Goal: Information Seeking & Learning: Learn about a topic

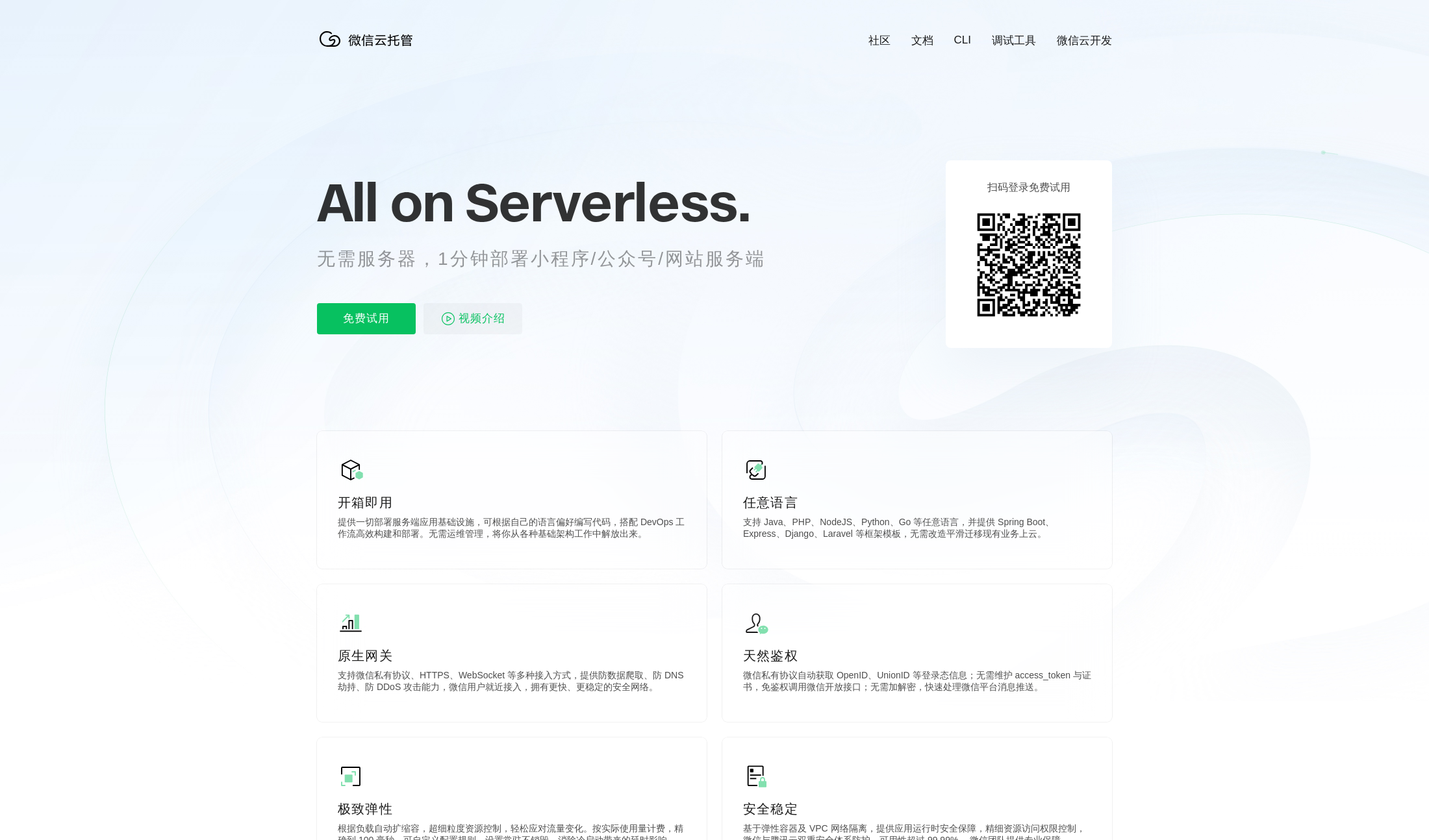
scroll to position [0, 2310]
drag, startPoint x: 359, startPoint y: 262, endPoint x: 612, endPoint y: 269, distance: 253.1
click at [605, 270] on p "无需服务器，1分钟部署小程序/公众号/网站服务端" at bounding box center [554, 259] width 473 height 26
click at [641, 267] on p "无需服务器，1分钟部署小程序/公众号/网站服务端" at bounding box center [554, 259] width 473 height 26
drag, startPoint x: 433, startPoint y: 262, endPoint x: 753, endPoint y: 255, distance: 320.1
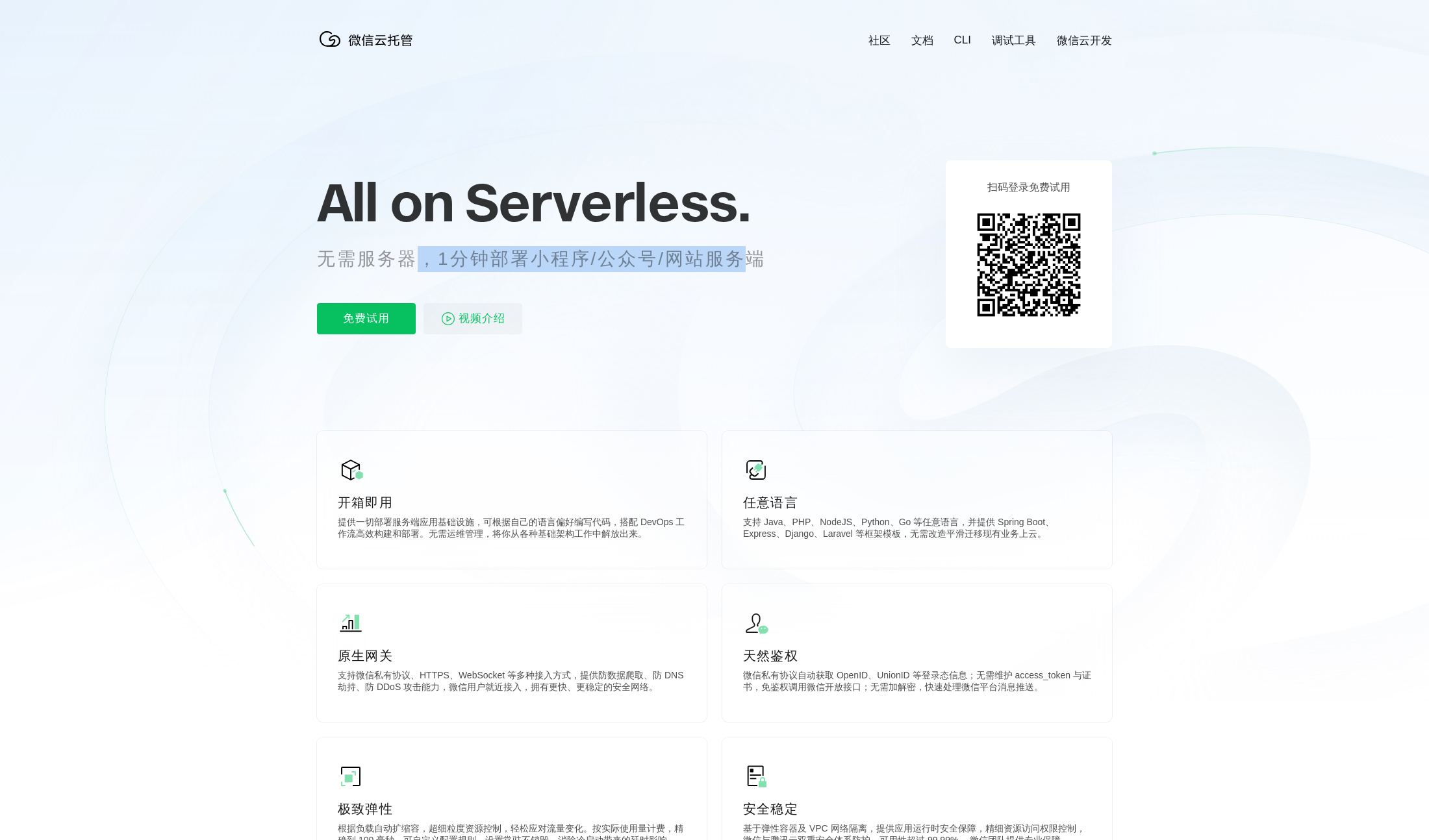
click at [747, 255] on p "无需服务器，1分钟部署小程序/公众号/网站服务端" at bounding box center [554, 259] width 473 height 26
click at [782, 255] on p "无需服务器，1分钟部署小程序/公众号/网站服务端" at bounding box center [554, 259] width 473 height 26
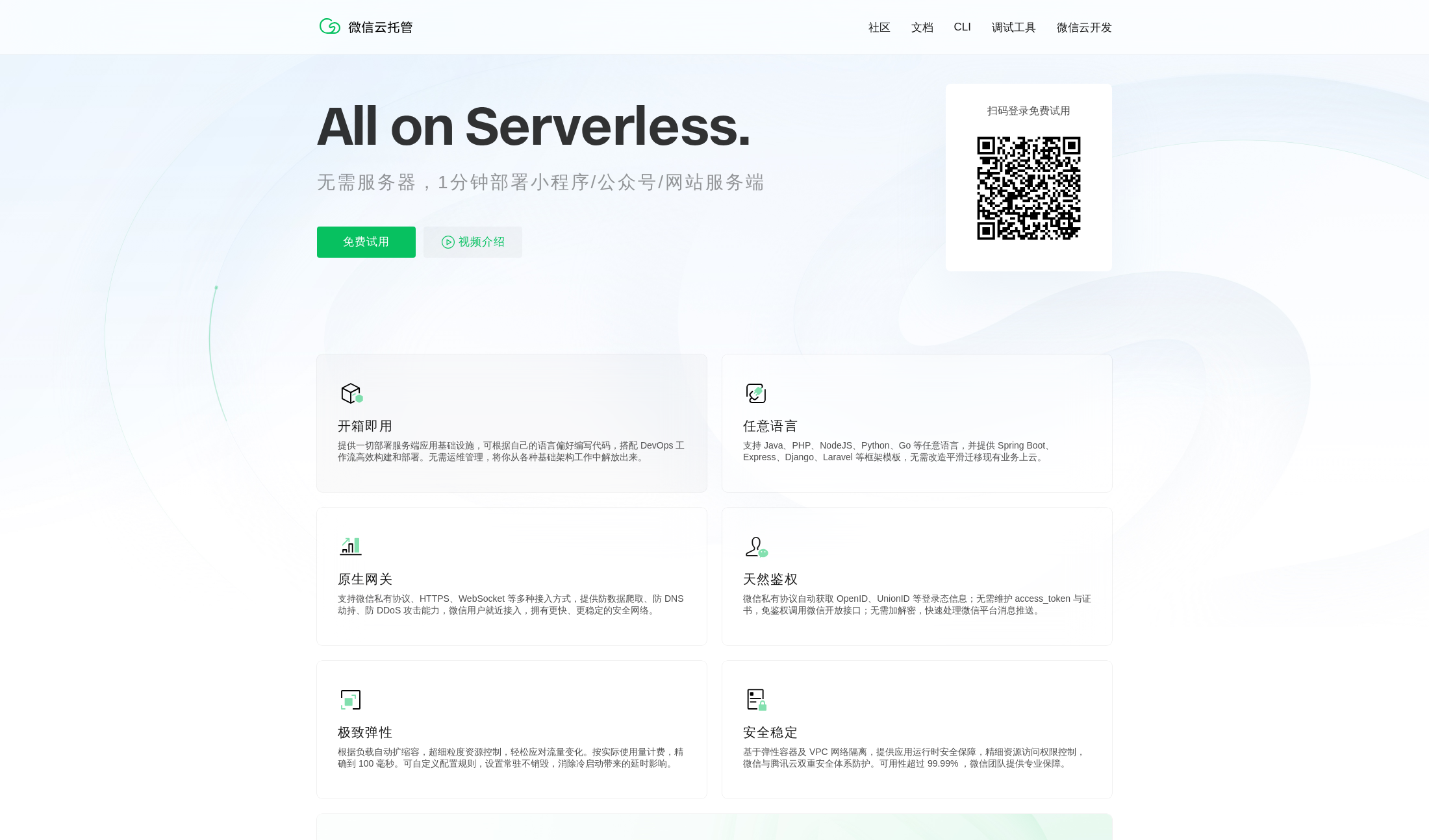
scroll to position [96, 0]
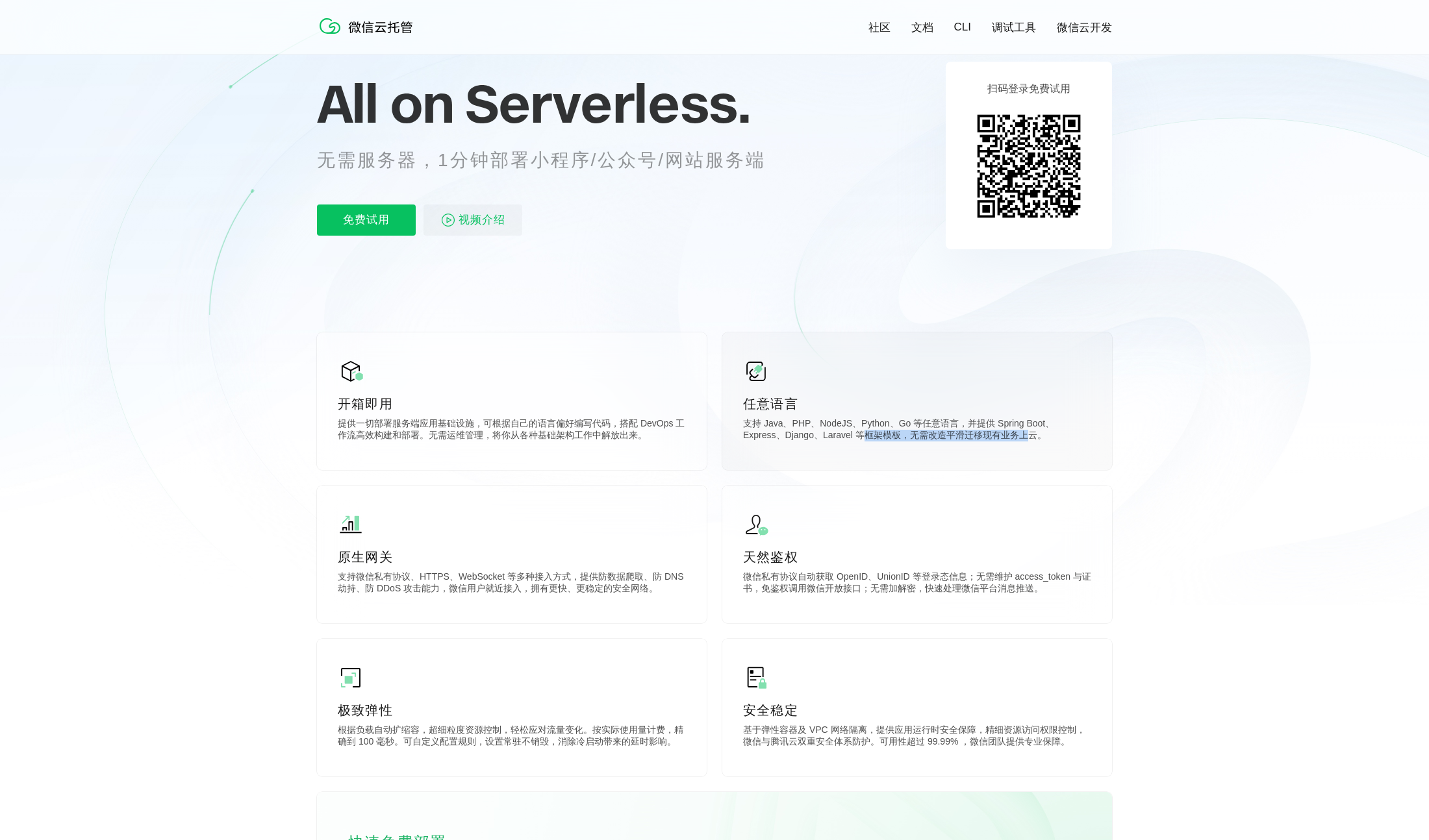
drag, startPoint x: 919, startPoint y: 432, endPoint x: 1042, endPoint y: 436, distance: 123.1
click at [1028, 436] on p "支持 Java、PHP、NodeJS、Python、Go 等任意语言，并提供 Spring Boot、Express、Django、Laravel 等框架模板…" at bounding box center [917, 431] width 348 height 26
click at [1043, 436] on p "支持 Java、PHP、NodeJS、Python、Go 等任意语言，并提供 Spring Boot、Express、Django、Laravel 等框架模板…" at bounding box center [917, 431] width 348 height 26
click at [1056, 437] on p "支持 Java、PHP、NodeJS、Python、Go 等任意语言，并提供 Spring Boot、Express、Django、Laravel 等框架模板…" at bounding box center [917, 431] width 348 height 26
drag, startPoint x: 1052, startPoint y: 439, endPoint x: 811, endPoint y: 431, distance: 241.1
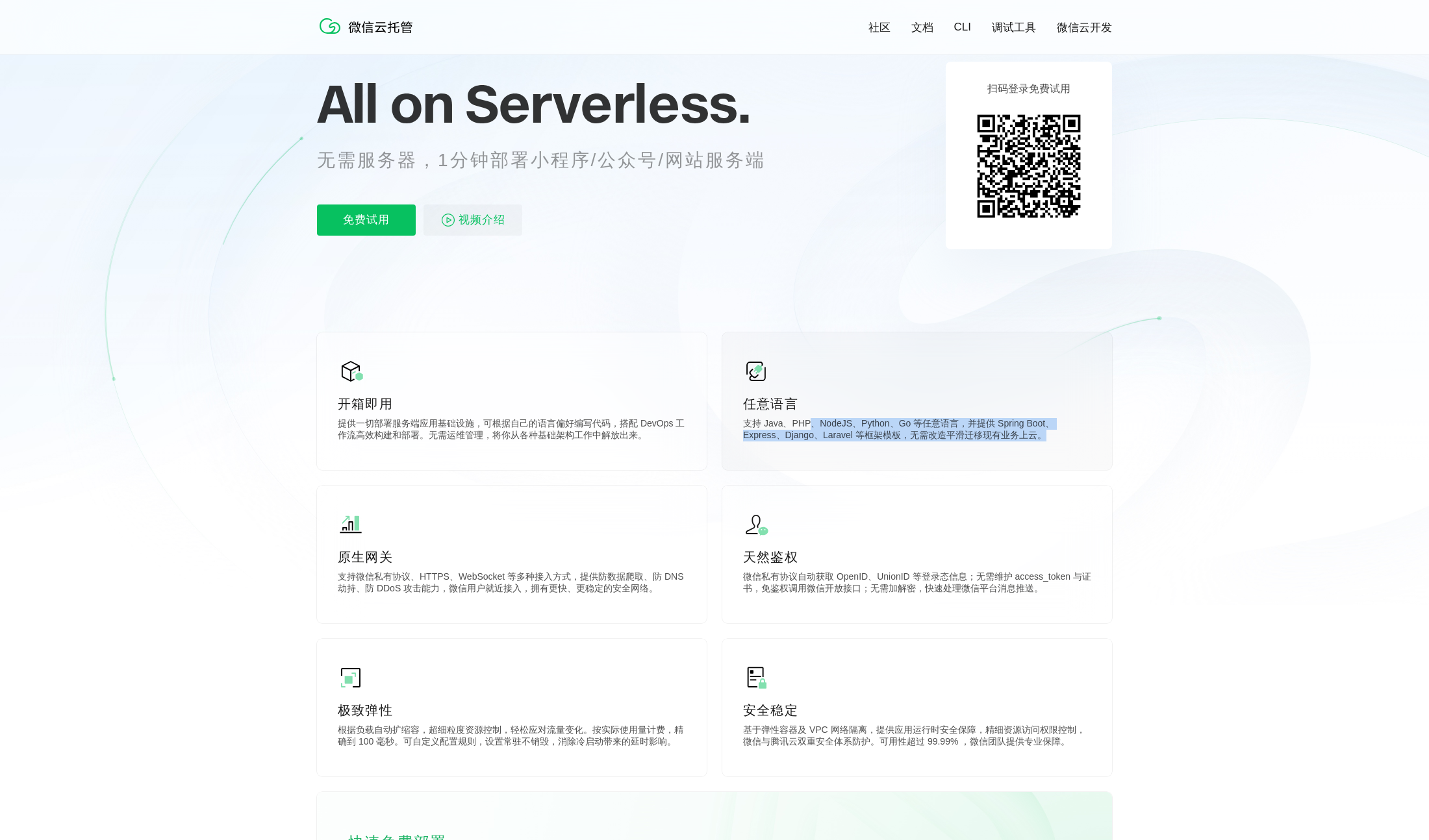
click at [811, 431] on p "支持 Java、PHP、NodeJS、Python、Go 等任意语言，并提供 Spring Boot、Express、Django、Laravel 等框架模板…" at bounding box center [917, 431] width 348 height 26
click at [875, 440] on p "支持 Java、PHP、NodeJS、Python、Go 等任意语言，并提供 Spring Boot、Express、Django、Laravel 等框架模板…" at bounding box center [917, 431] width 348 height 26
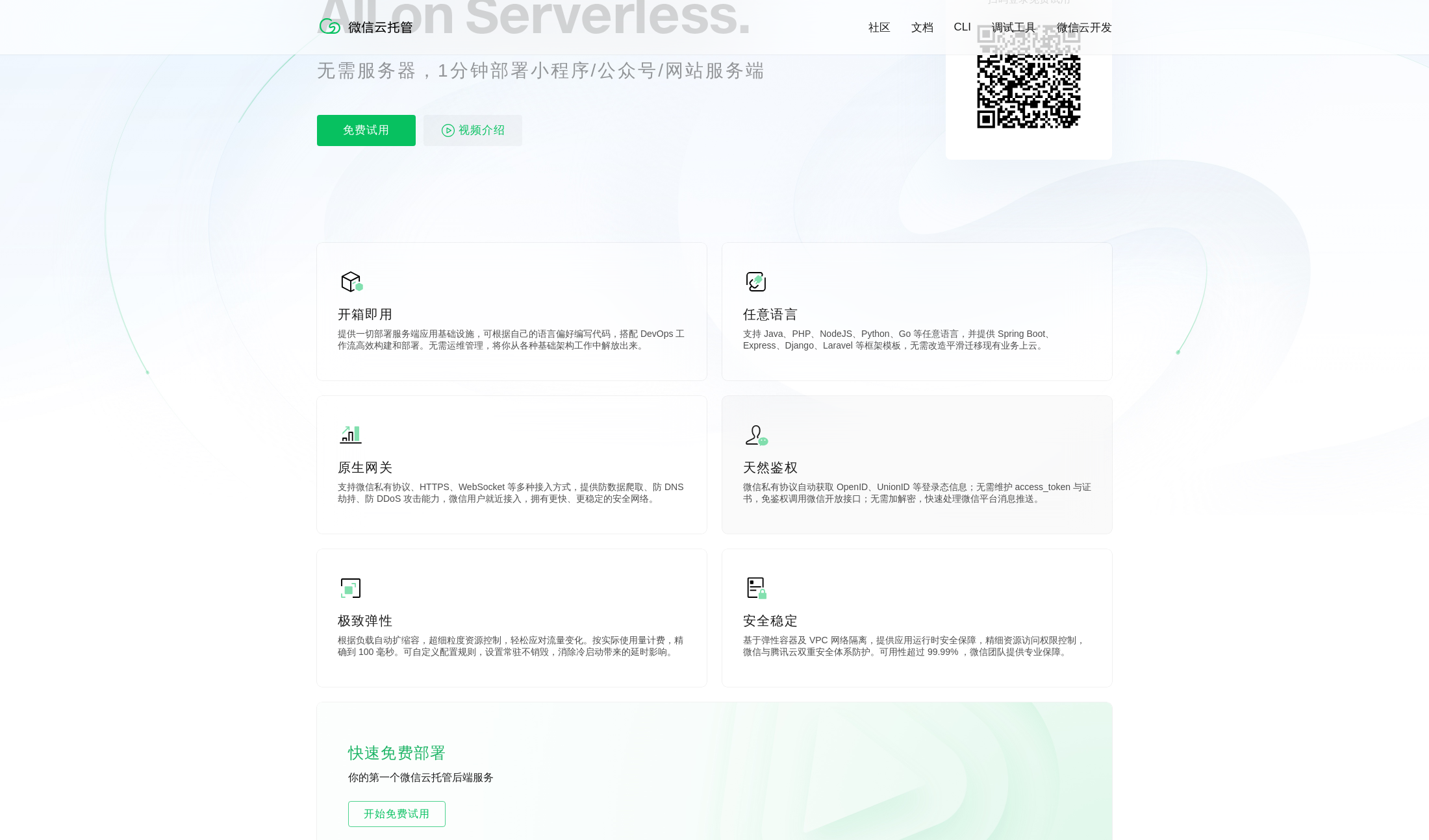
scroll to position [191, 0]
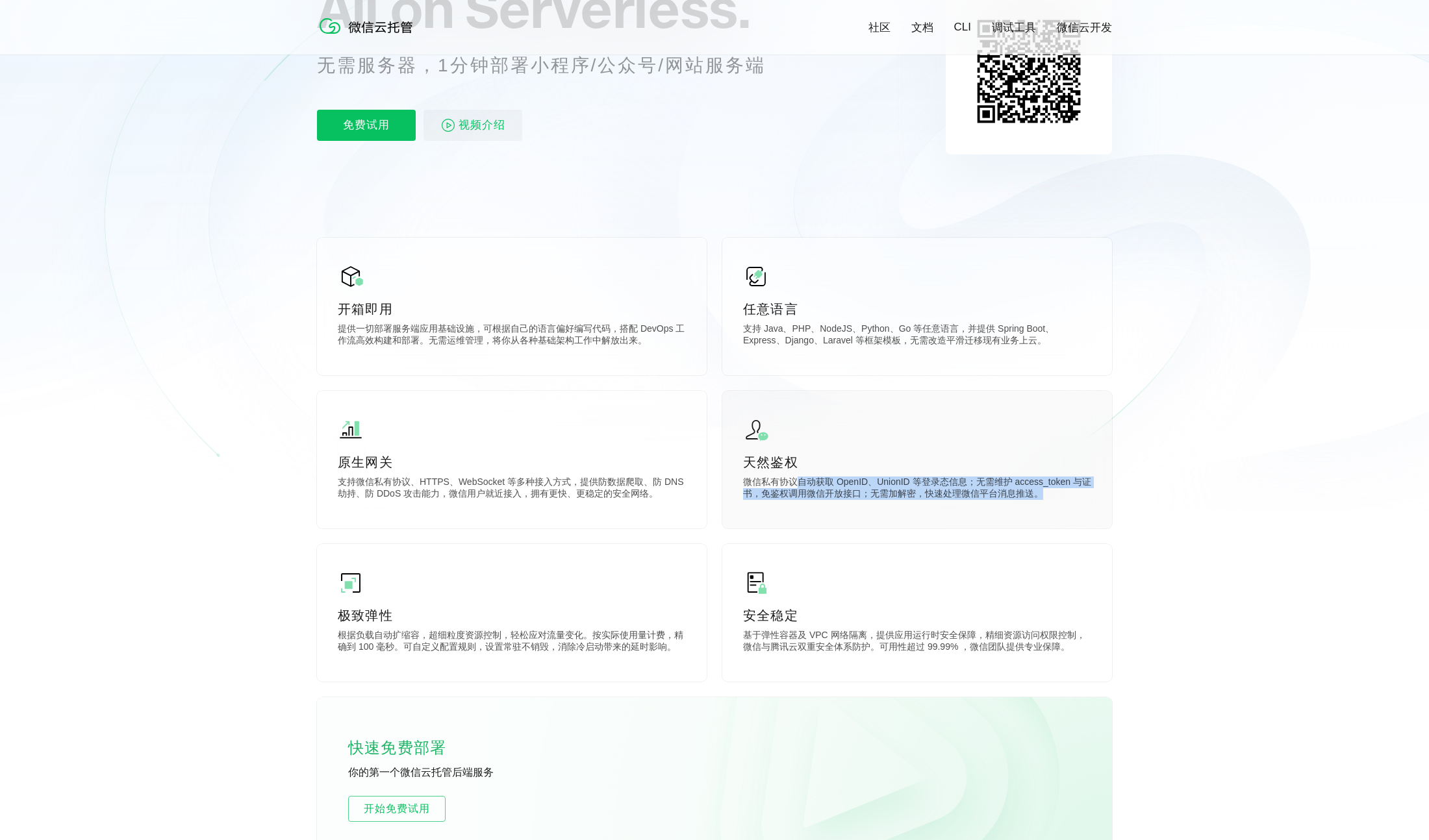
drag, startPoint x: 801, startPoint y: 483, endPoint x: 1043, endPoint y: 502, distance: 242.7
click at [1032, 504] on div "天然鉴权 微信私有协议自动获取 OpenID、UnionID 等登录态信息；无需维护 access_token 与证书，免鉴权调用微信开放接口；无需加解密，快…" at bounding box center [917, 459] width 390 height 138
click at [1046, 500] on p "微信私有协议自动获取 OpenID、UnionID 等登录态信息；无需维护 access_token 与证书，免鉴权调用微信开放接口；无需加解密，快速处理微信…" at bounding box center [917, 490] width 348 height 26
drag, startPoint x: 1053, startPoint y: 496, endPoint x: 761, endPoint y: 486, distance: 292.2
click at [743, 487] on p "微信私有协议自动获取 OpenID、UnionID 等登录态信息；无需维护 access_token 与证书，免鉴权调用微信开放接口；无需加解密，快速处理微信…" at bounding box center [917, 490] width 348 height 26
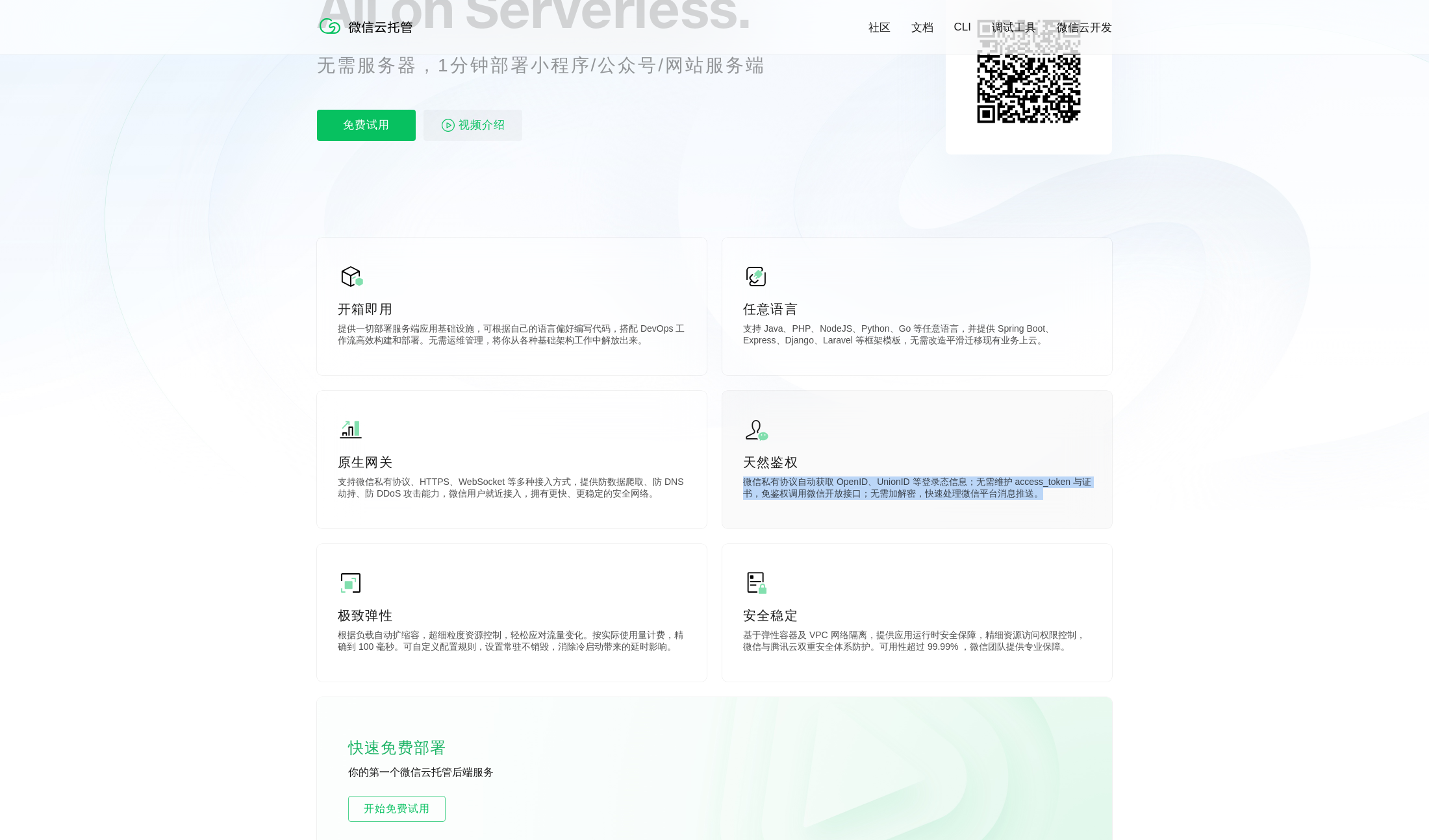
click at [765, 486] on p "微信私有协议自动获取 OpenID、UnionID 等登录态信息；无需维护 access_token 与证书，免鉴权调用微信开放接口；无需加解密，快速处理微信…" at bounding box center [917, 490] width 348 height 26
drag, startPoint x: 747, startPoint y: 483, endPoint x: 1075, endPoint y: 514, distance: 329.5
click at [1075, 514] on div "天然鉴权 微信私有协议自动获取 OpenID、UnionID 等登录态信息；无需维护 access_token 与证书，免鉴权调用微信开放接口；无需加解密，快…" at bounding box center [917, 459] width 390 height 138
click at [1077, 512] on div "天然鉴权 微信私有协议自动获取 OpenID、UnionID 等登录态信息；无需维护 access_token 与证书，免鉴权调用微信开放接口；无需加解密，快…" at bounding box center [917, 459] width 390 height 138
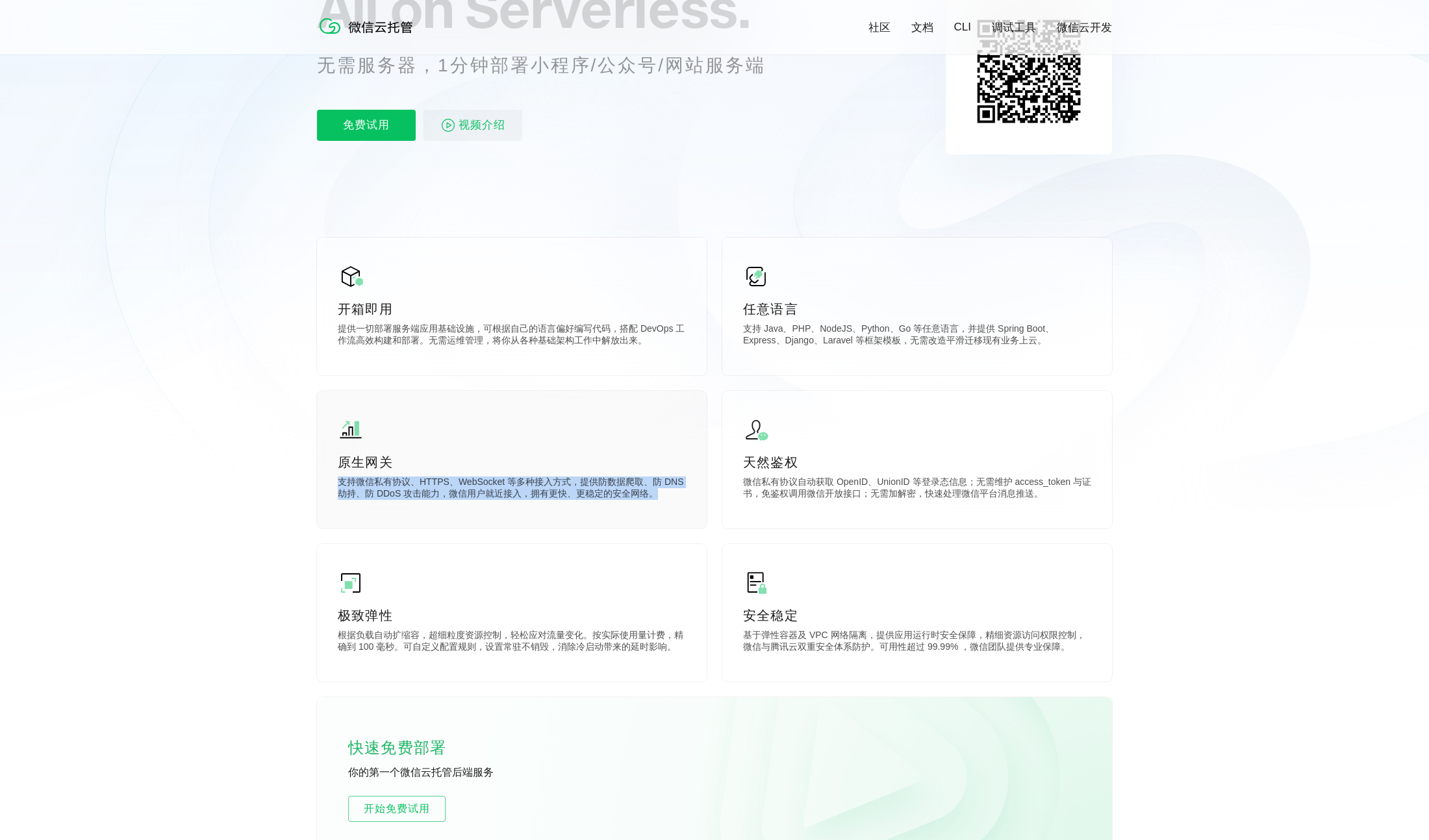
drag, startPoint x: 338, startPoint y: 483, endPoint x: 664, endPoint y: 496, distance: 326.3
click at [662, 495] on p "支持微信私有协议、HTTPS、WebSocket 等多种接入方式，提供防数据爬取、防 DNS 劫持、防 DDoS 攻击能力，微信用户就近接入，拥有更快、更稳定…" at bounding box center [512, 490] width 348 height 26
click at [668, 496] on p "支持微信私有协议、HTTPS、WebSocket 等多种接入方式，提供防数据爬取、防 DNS 劫持、防 DDoS 攻击能力，微信用户就近接入，拥有更快、更稳定…" at bounding box center [512, 490] width 348 height 26
drag, startPoint x: 648, startPoint y: 496, endPoint x: 323, endPoint y: 488, distance: 325.1
click at [323, 488] on div "原生网关 支持微信私有协议、HTTPS、WebSocket 等多种接入方式，提供防数据爬取、防 DNS 劫持、防 DDoS 攻击能力，微信用户就近接入，拥有更…" at bounding box center [512, 459] width 390 height 138
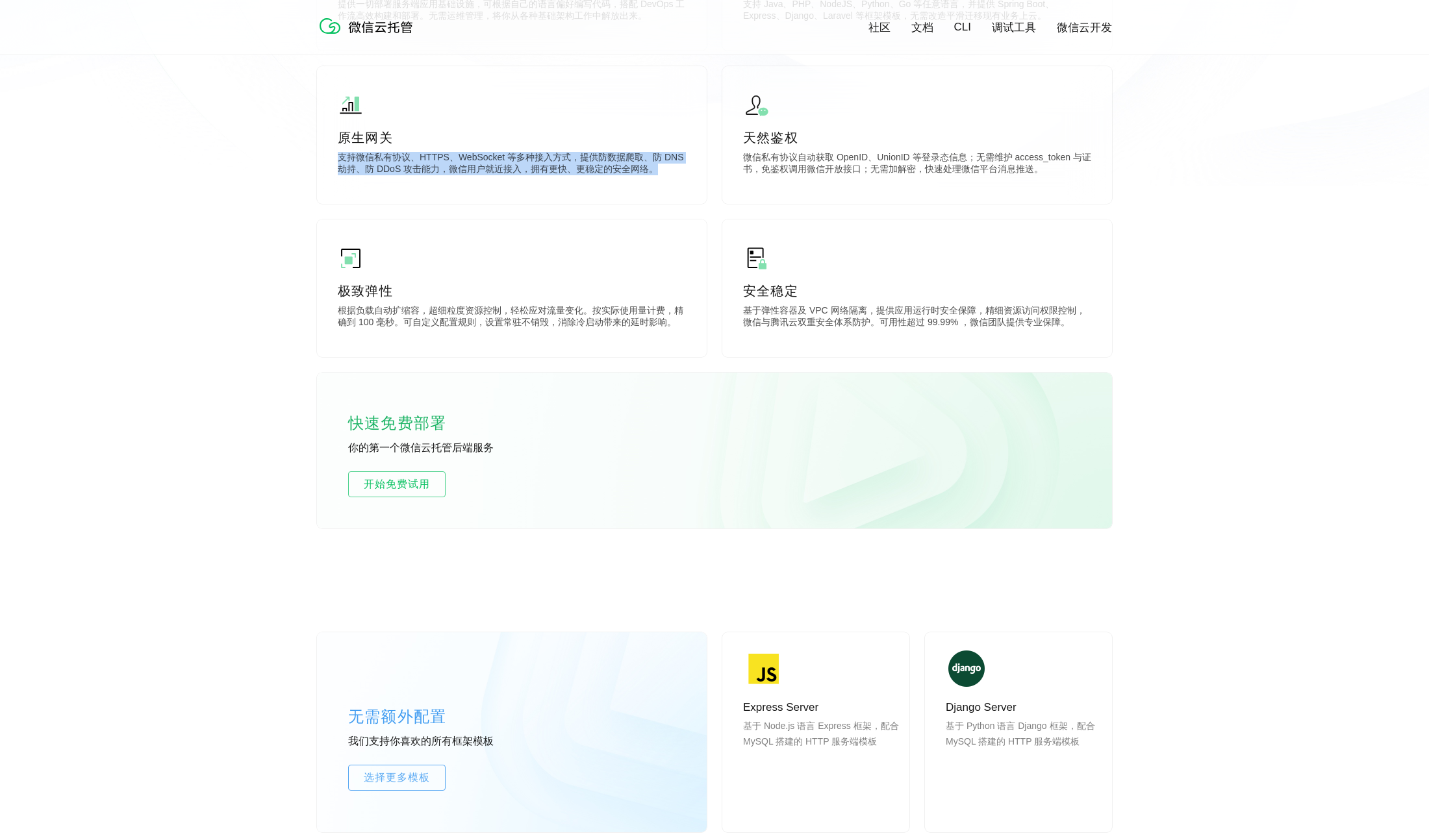
scroll to position [553, 0]
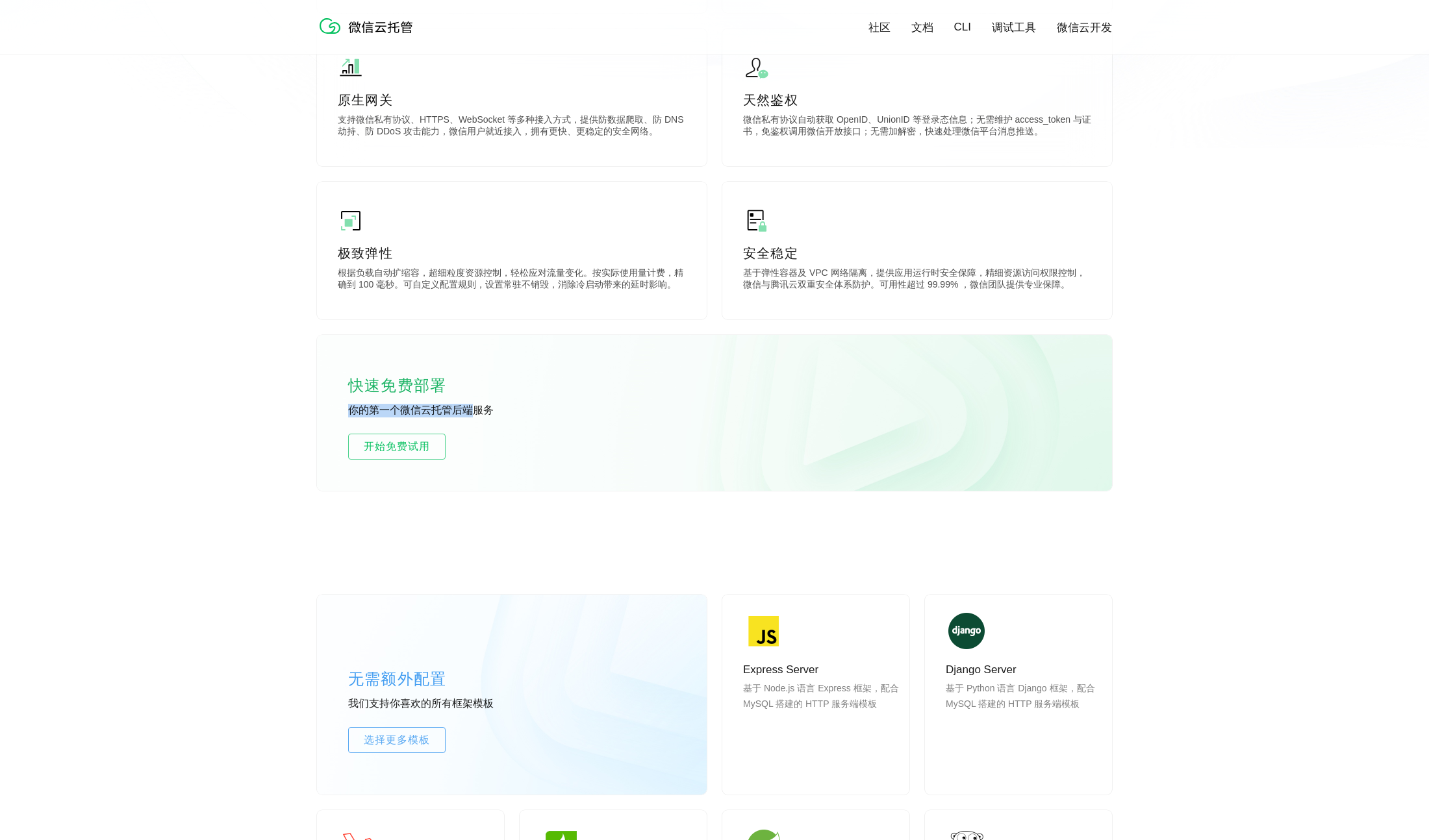
drag, startPoint x: 350, startPoint y: 414, endPoint x: 483, endPoint y: 414, distance: 133.0
click at [473, 415] on p "你的第一个微信云托管后端服务" at bounding box center [446, 410] width 195 height 14
click at [484, 414] on p "你的第一个微信云托管后端服务" at bounding box center [446, 410] width 195 height 14
drag, startPoint x: 466, startPoint y: 412, endPoint x: 351, endPoint y: 390, distance: 117.1
click at [340, 391] on div "快速免费部署 你的第一个微信云托管后端服务 开始免费试用" at bounding box center [715, 413] width 795 height 156
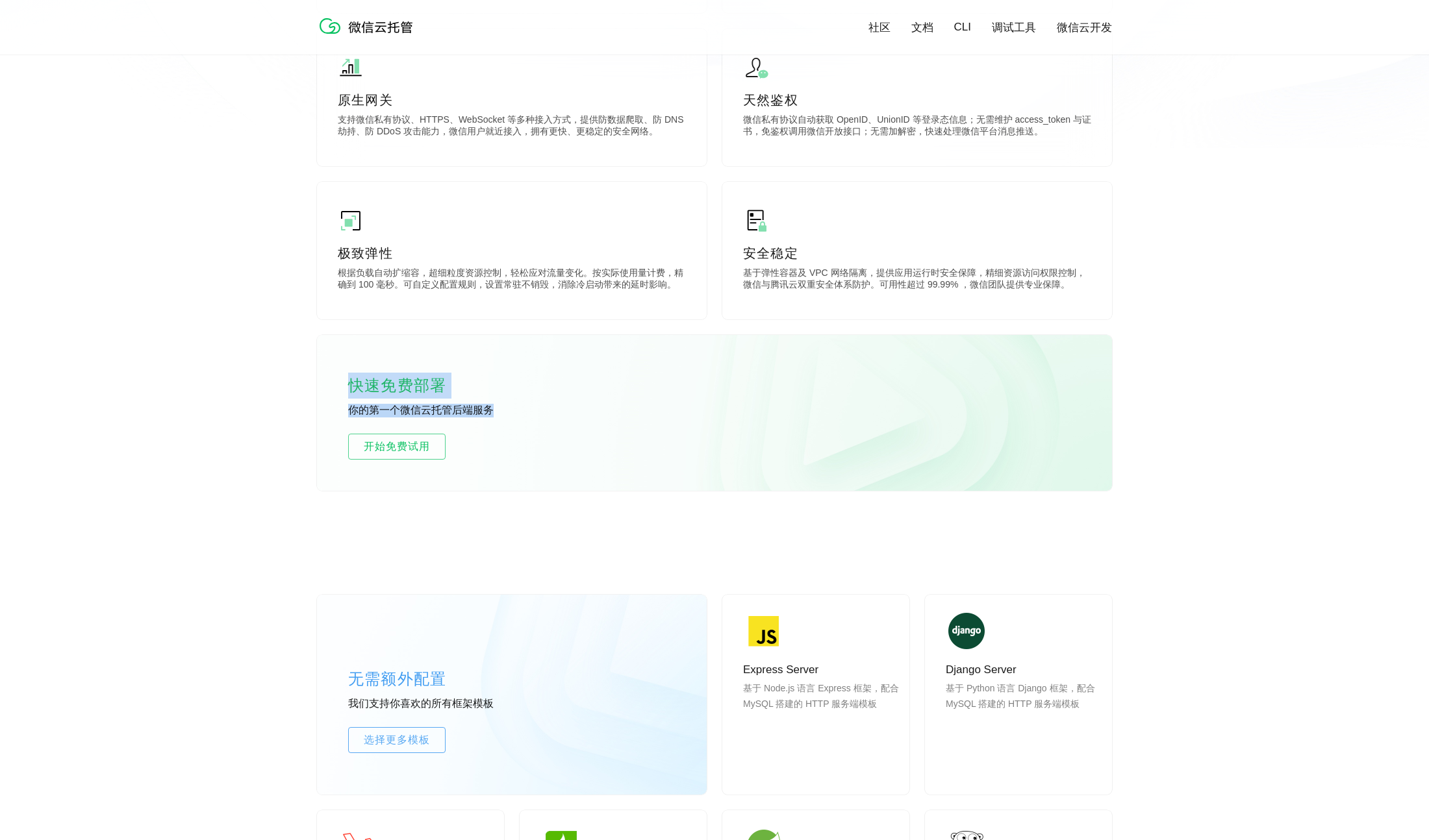
click at [354, 391] on p "快速免费部署" at bounding box center [413, 385] width 130 height 26
drag, startPoint x: 349, startPoint y: 388, endPoint x: 493, endPoint y: 412, distance: 146.0
click at [489, 411] on div "快速免费部署 你的第一个微信云托管后端服务 开始免费试用" at bounding box center [715, 413] width 795 height 156
click at [493, 412] on p "你的第一个微信云托管后端服务" at bounding box center [446, 410] width 195 height 14
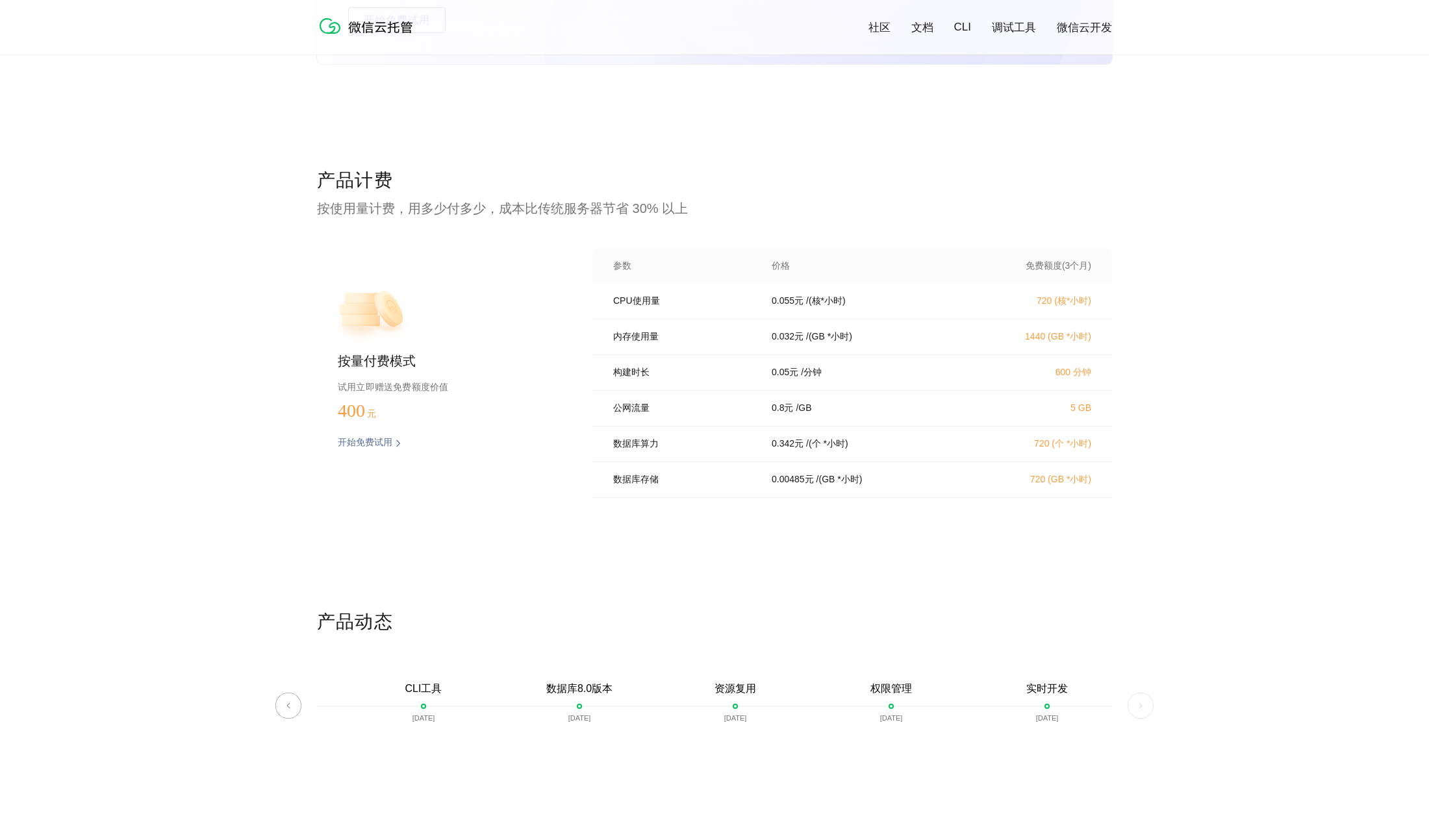
scroll to position [2498, 0]
click at [481, 390] on p "试用立即赠送免费额度价值" at bounding box center [444, 384] width 213 height 17
drag, startPoint x: 341, startPoint y: 385, endPoint x: 430, endPoint y: 386, distance: 89.0
click at [429, 385] on p "试用立即赠送免费额度价值" at bounding box center [444, 384] width 213 height 17
click at [458, 389] on p "试用立即赠送免费额度价值" at bounding box center [444, 384] width 213 height 17
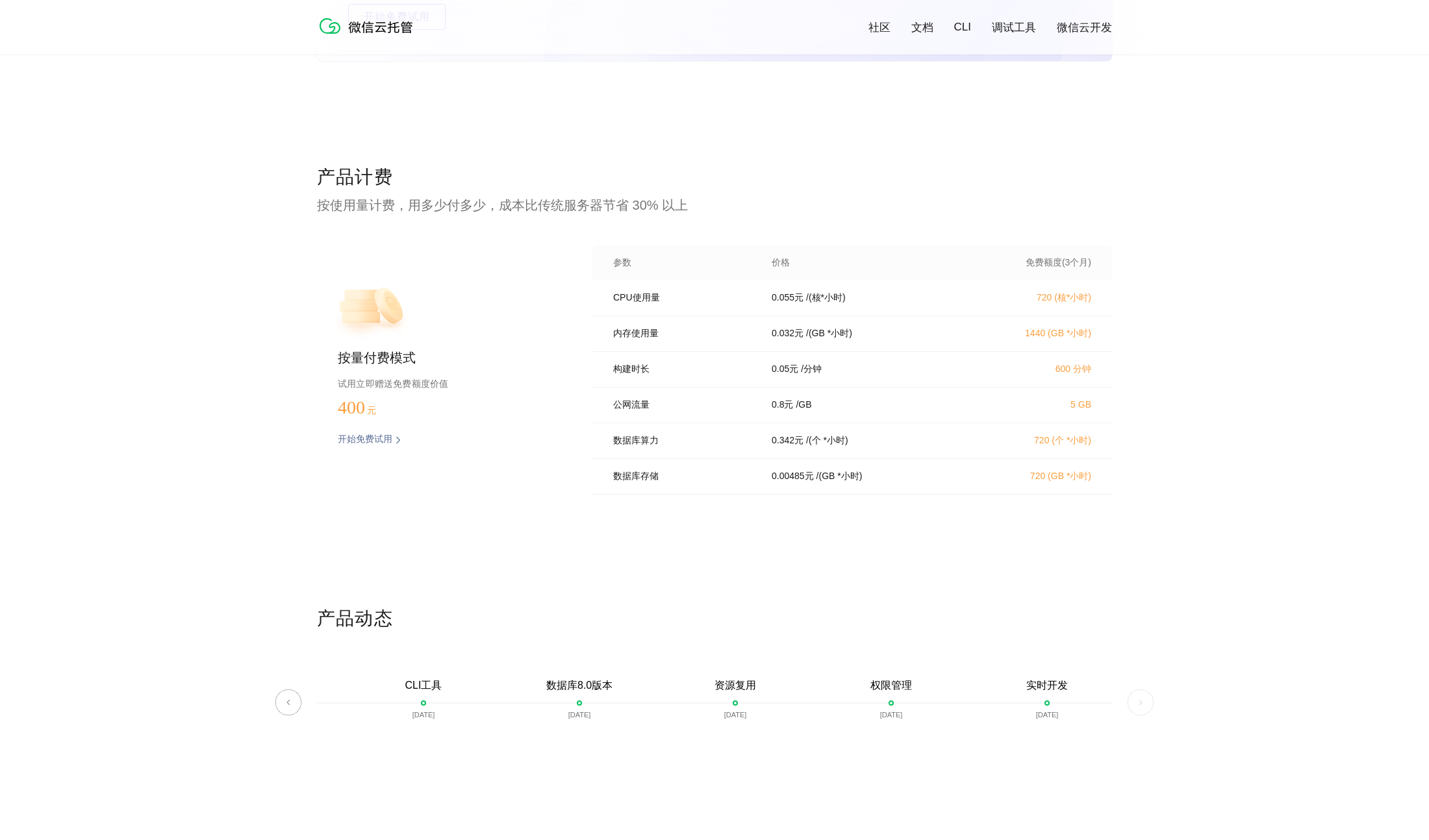
drag, startPoint x: 710, startPoint y: 488, endPoint x: 792, endPoint y: 497, distance: 82.5
click at [707, 487] on div "数据库存储 0.00485 元 / (GB *小时) 720 (GB *小时)" at bounding box center [852, 477] width 519 height 36
click at [799, 495] on div "数据库存储 0.00485 元 / (GB *小时) 720 (GB *小时)" at bounding box center [852, 477] width 519 height 36
drag, startPoint x: 608, startPoint y: 487, endPoint x: 988, endPoint y: 487, distance: 380.0
click at [974, 493] on div "数据库存储 0.00485 元 / (GB *小时) 720 (GB *小时)" at bounding box center [852, 477] width 519 height 36
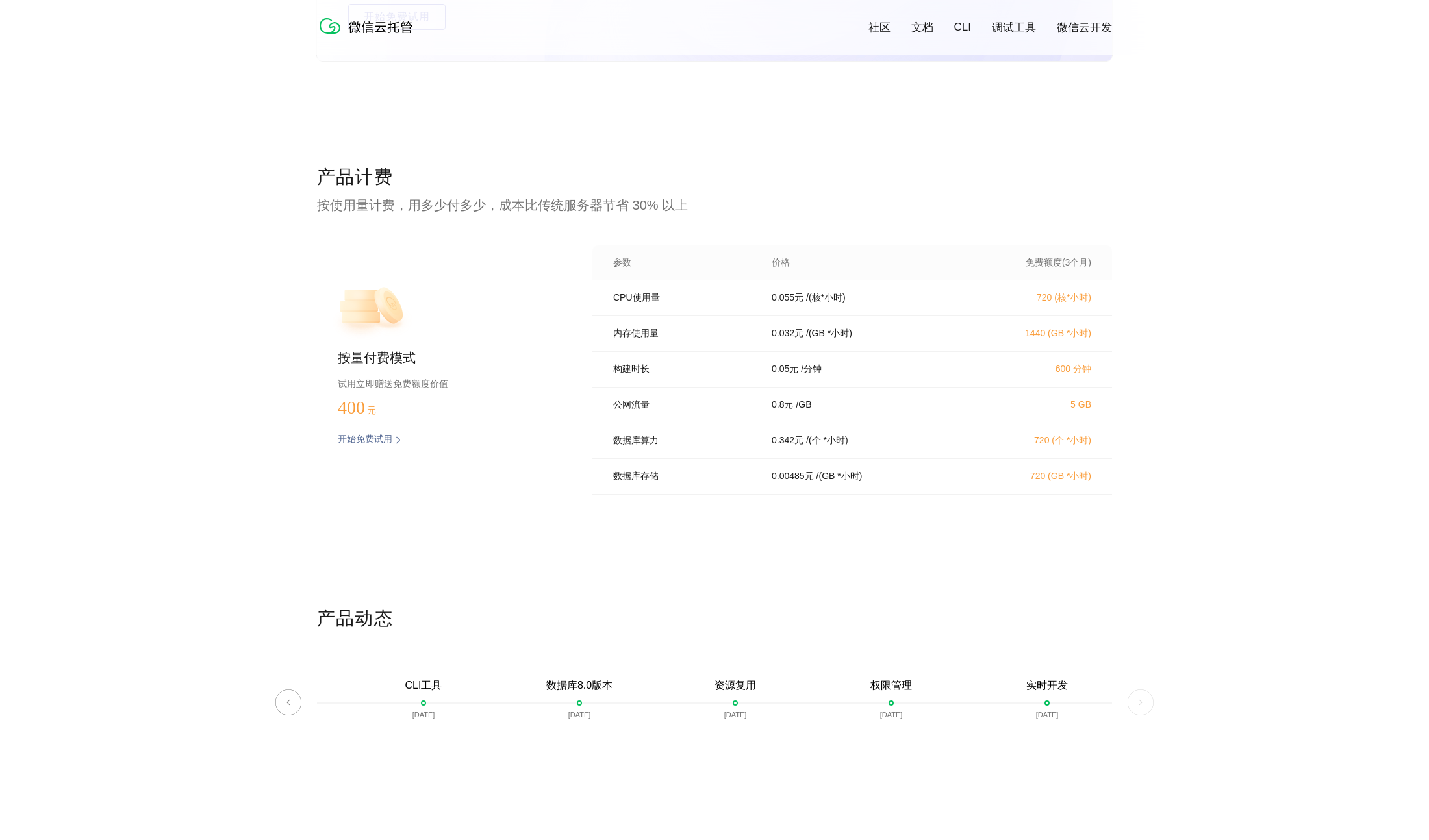
click at [988, 483] on p "720 (GB *小时)" at bounding box center [1034, 476] width 114 height 11
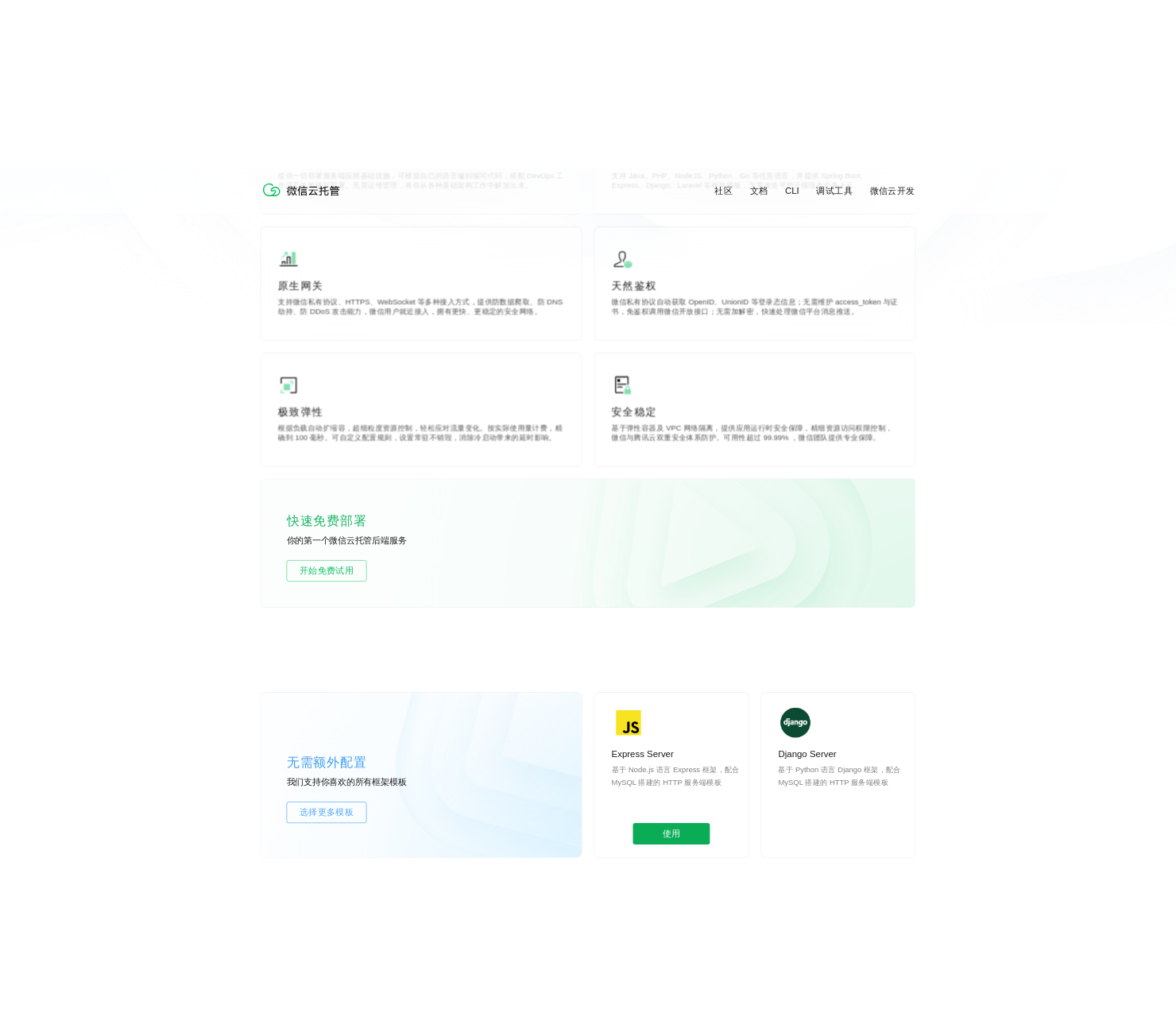
scroll to position [0, 0]
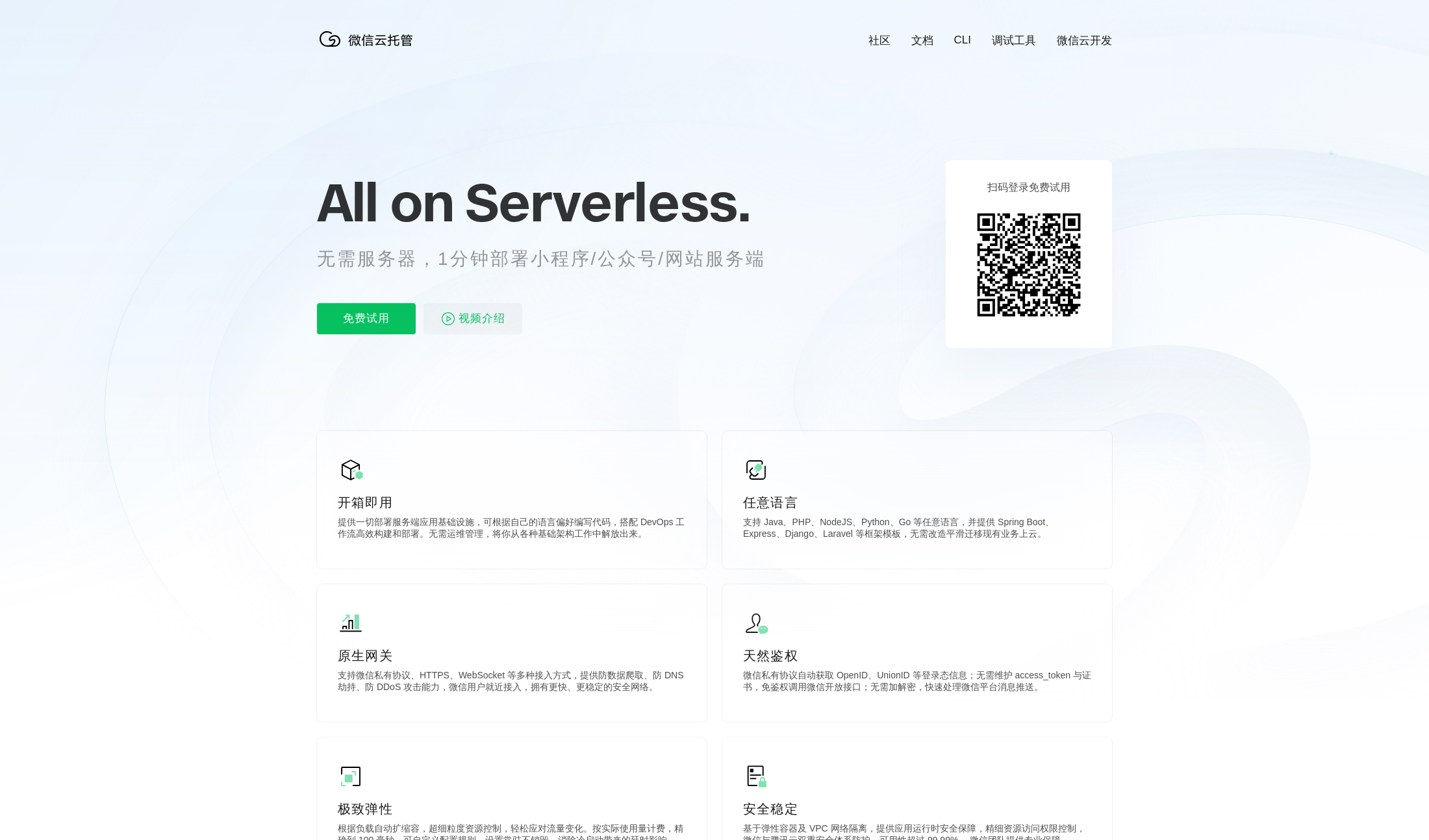
click at [916, 40] on link "文档" at bounding box center [922, 41] width 22 height 15
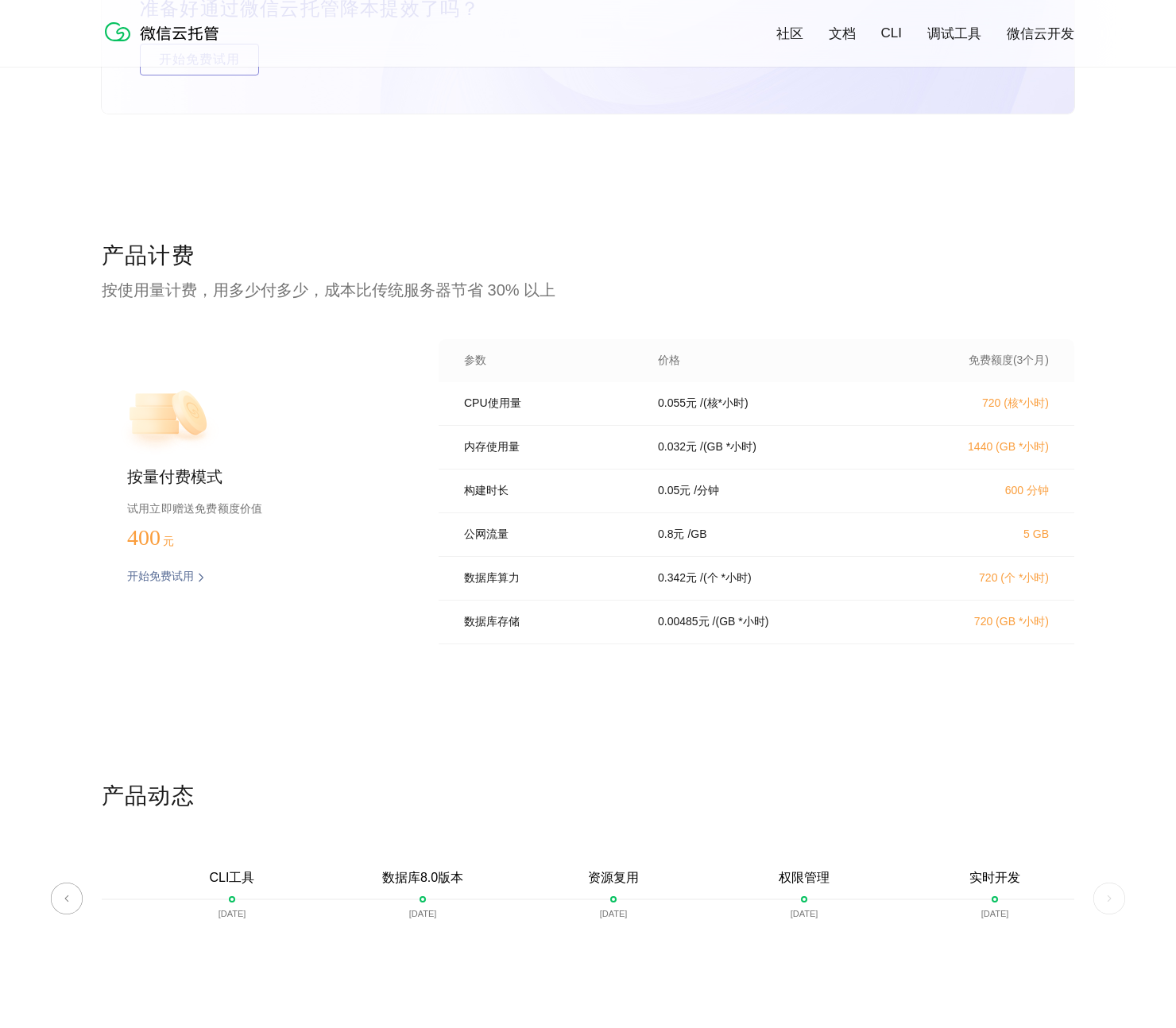
scroll to position [3003, 0]
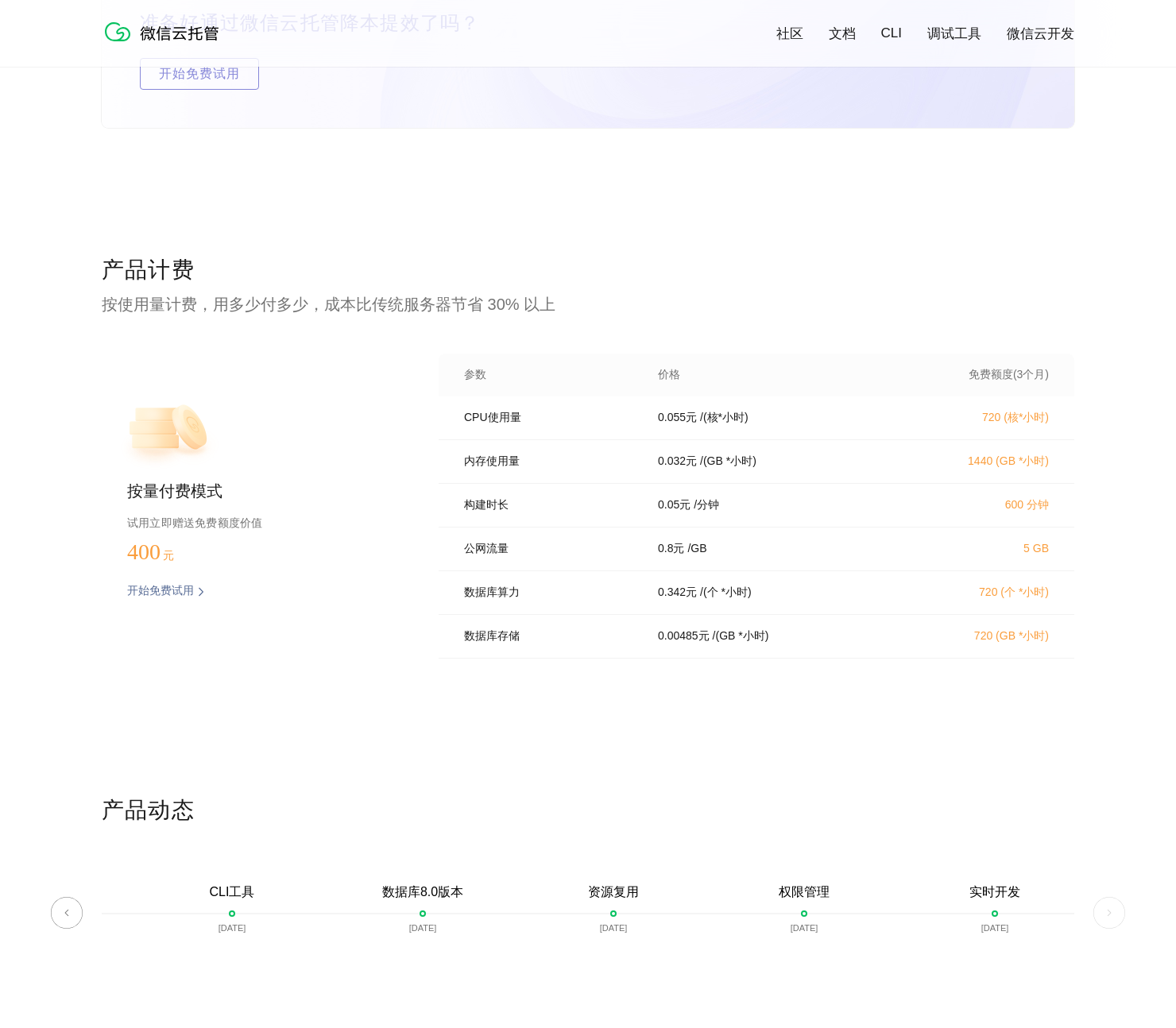
click at [558, 599] on p "数据库算力" at bounding box center [550, 593] width 172 height 14
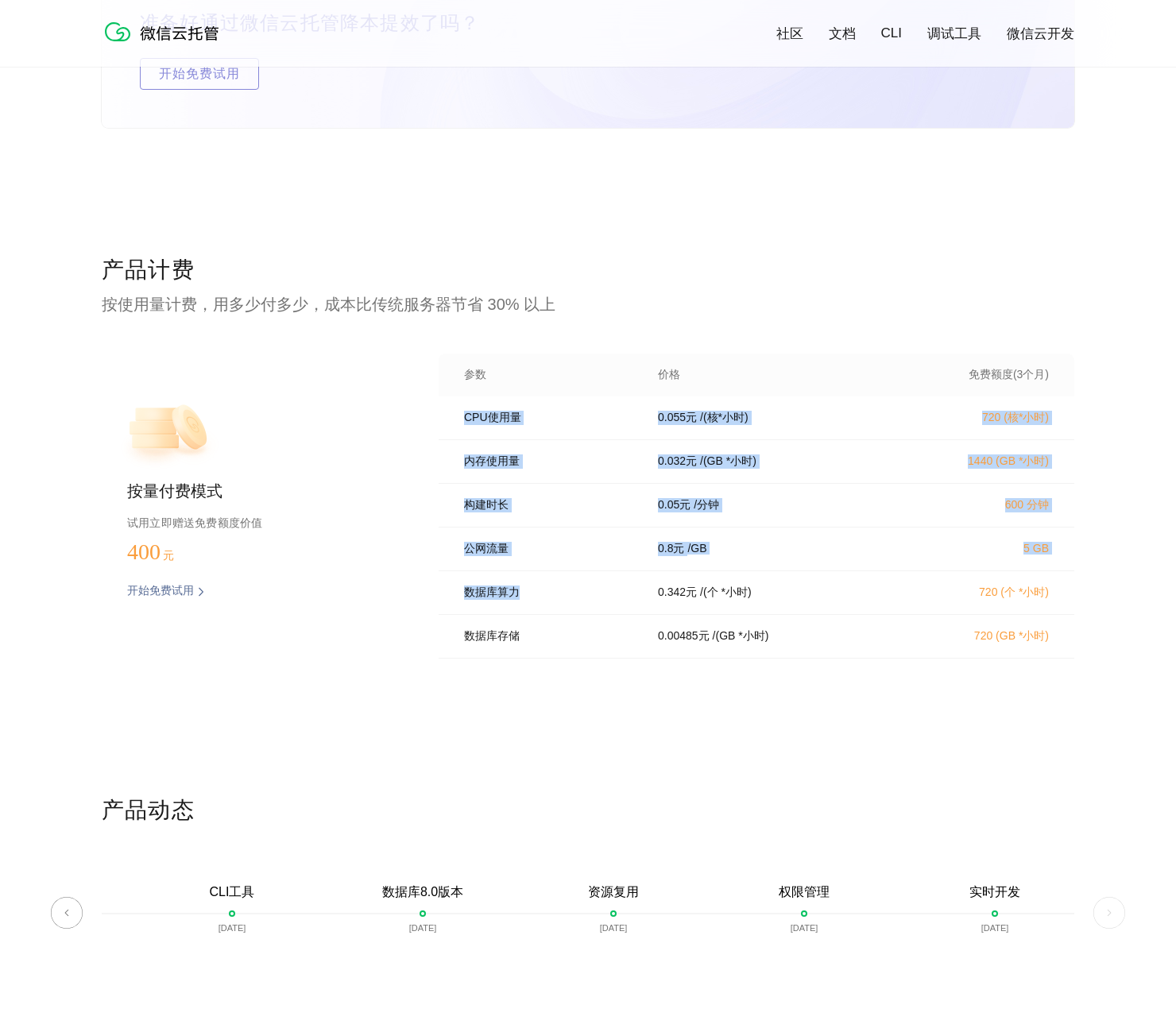
drag, startPoint x: 544, startPoint y: 600, endPoint x: 554, endPoint y: 504, distance: 96.5
click at [462, 418] on div "CPU使用量 0.055 元 / (核*小时) 720 (核*小时) 内存使用量 0.032 元 / (GB *小时) 1440 (GB *小时) 构建时长 …" at bounding box center [756, 532] width 635 height 272
click at [586, 513] on p "构建时长" at bounding box center [550, 505] width 172 height 14
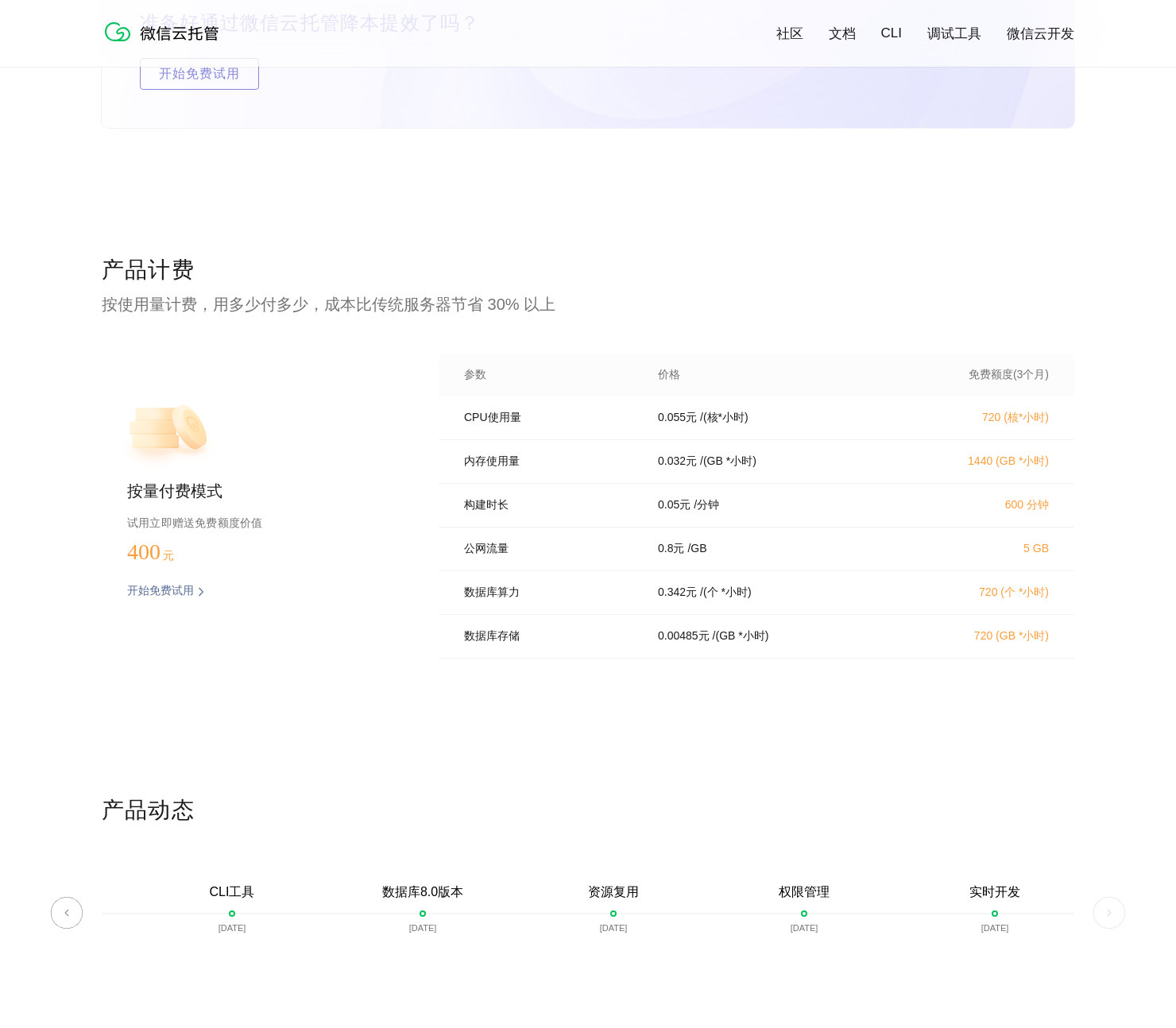
click at [159, 594] on p "开始免费试用" at bounding box center [161, 592] width 67 height 16
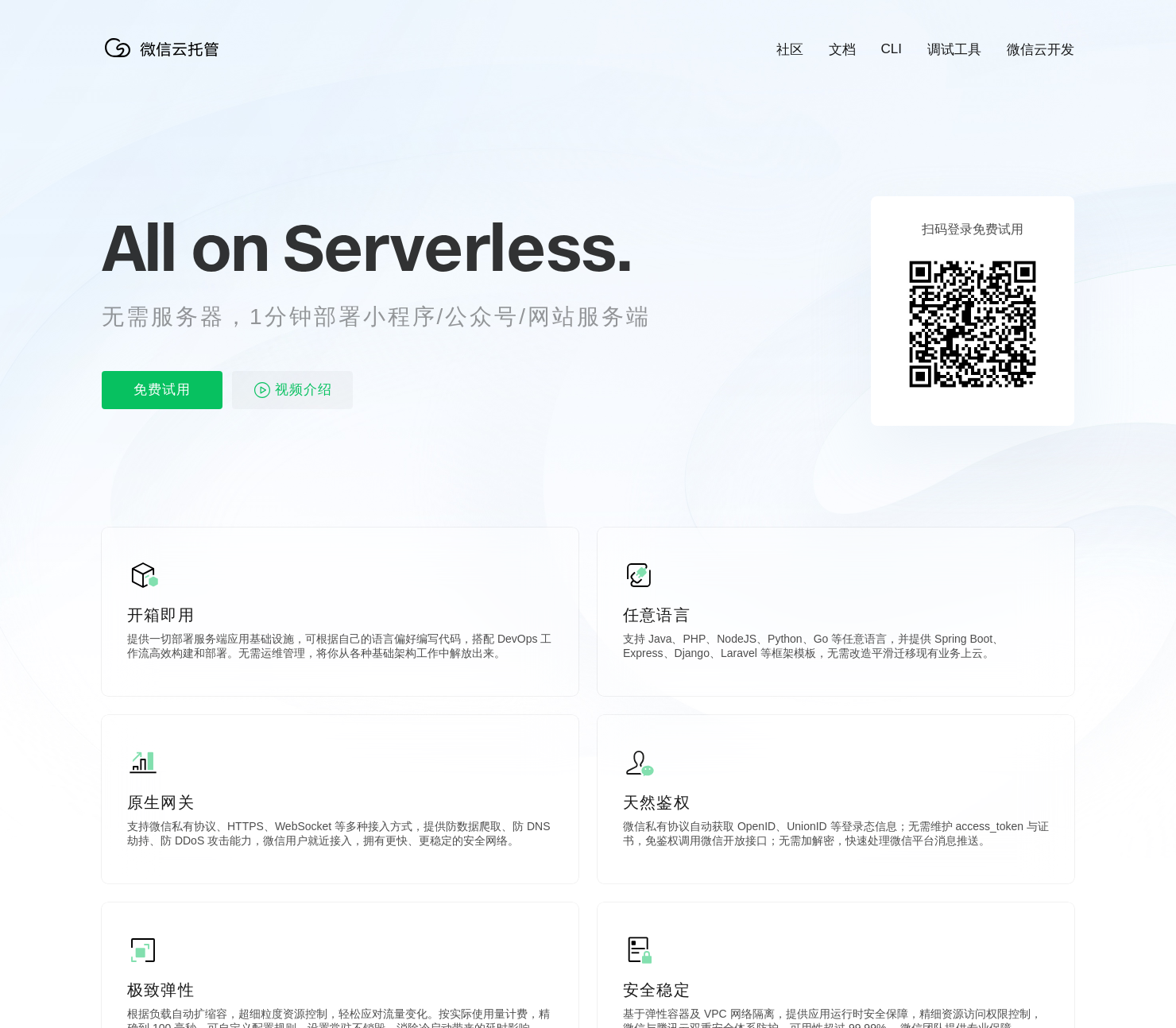
scroll to position [0, 2826]
click at [844, 47] on link "文档" at bounding box center [842, 50] width 27 height 19
click at [1035, 42] on link "微信云开发" at bounding box center [1040, 50] width 68 height 19
